Goal: Transaction & Acquisition: Purchase product/service

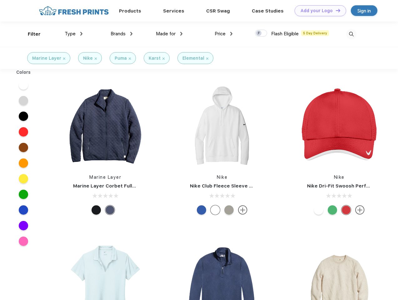
click at [318, 11] on link "Add your Logo Design Tool" at bounding box center [321, 10] width 52 height 11
click at [0, 0] on div "Design Tool" at bounding box center [0, 0] width 0 height 0
click at [336, 10] on link "Add your Logo Design Tool" at bounding box center [321, 10] width 52 height 11
click at [30, 34] on div "Filter" at bounding box center [34, 34] width 13 height 7
click at [74, 34] on span "Type" at bounding box center [70, 34] width 11 height 6
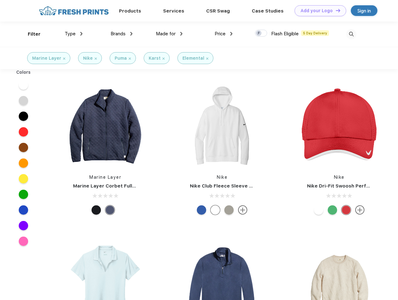
click at [122, 34] on span "Brands" at bounding box center [118, 34] width 15 height 6
click at [169, 34] on span "Made for" at bounding box center [166, 34] width 20 height 6
click at [224, 34] on span "Price" at bounding box center [220, 34] width 11 height 6
click at [261, 33] on div at bounding box center [261, 33] width 12 height 7
click at [259, 33] on input "checkbox" at bounding box center [257, 31] width 4 height 4
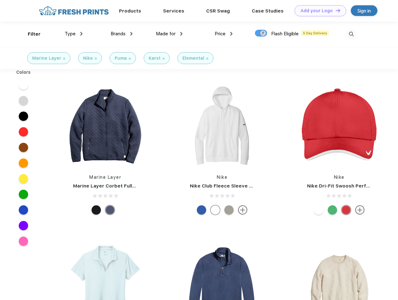
click at [352, 34] on img at bounding box center [352, 34] width 10 height 10
